Goal: Information Seeking & Learning: Learn about a topic

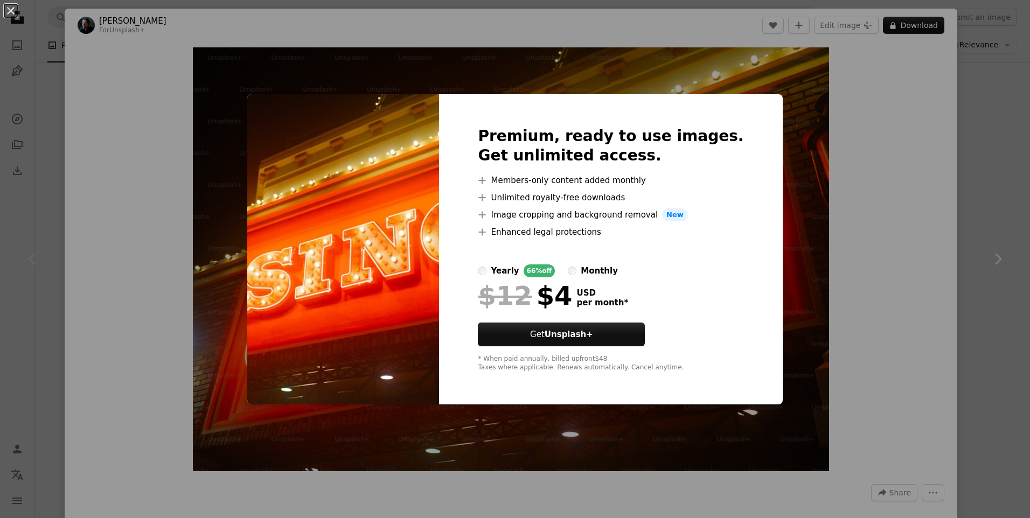
click at [799, 103] on div "An X shape Premium, ready to use images. Get unlimited access. A plus sign Memb…" at bounding box center [515, 259] width 1030 height 518
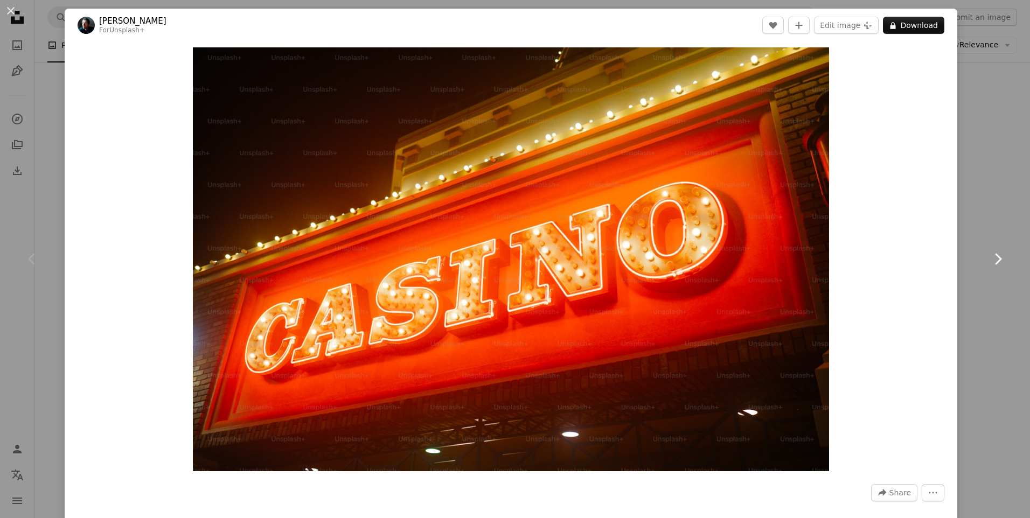
click at [966, 209] on link "Chevron right" at bounding box center [997, 258] width 65 height 103
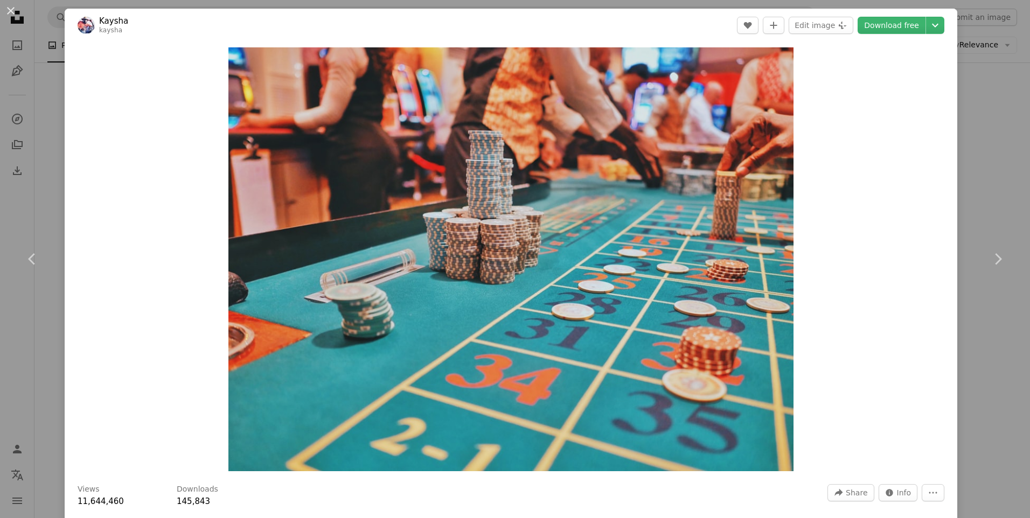
click at [89, 266] on div "Zoom in" at bounding box center [511, 259] width 892 height 435
click at [5, 11] on button "An X shape" at bounding box center [10, 10] width 13 height 13
